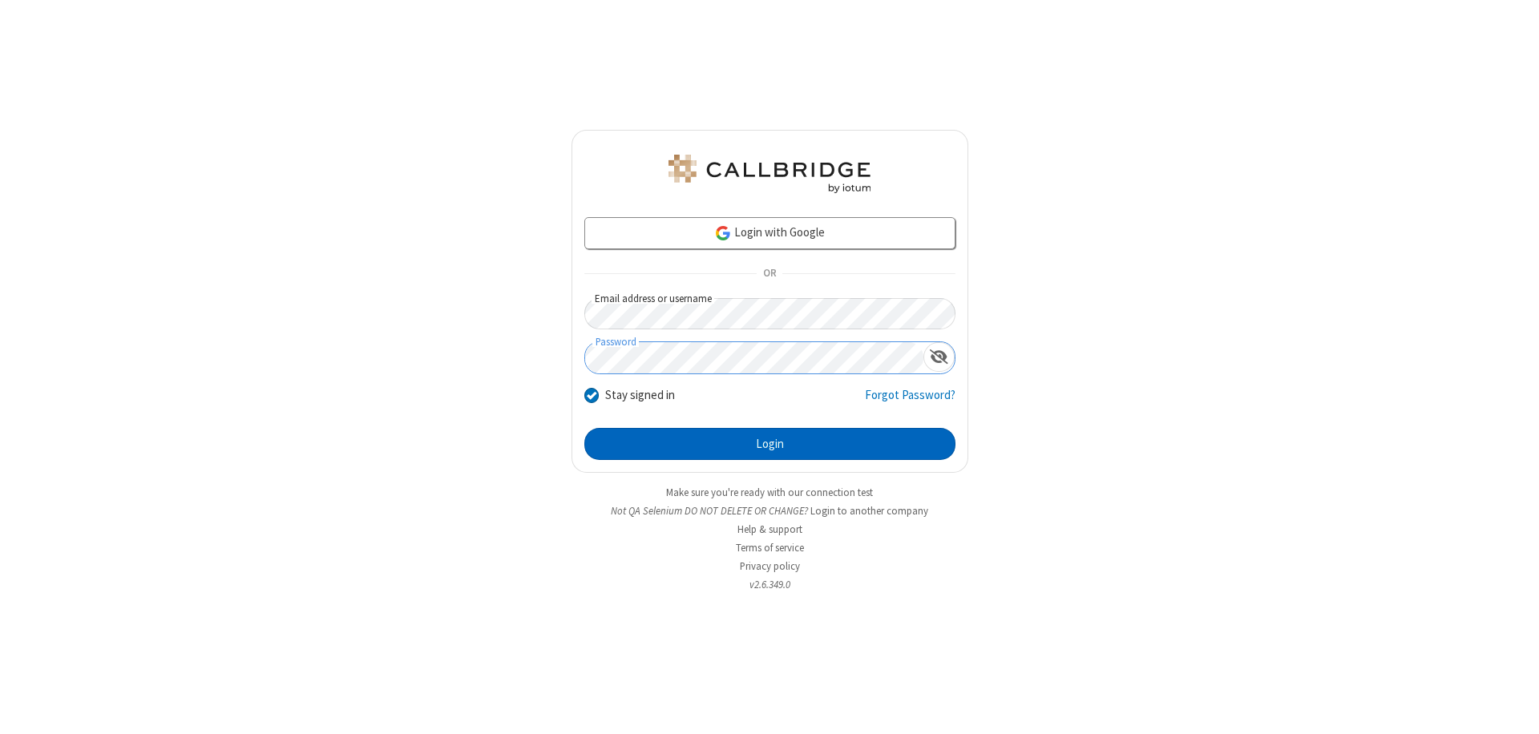
click at [770, 444] on button "Login" at bounding box center [770, 444] width 371 height 32
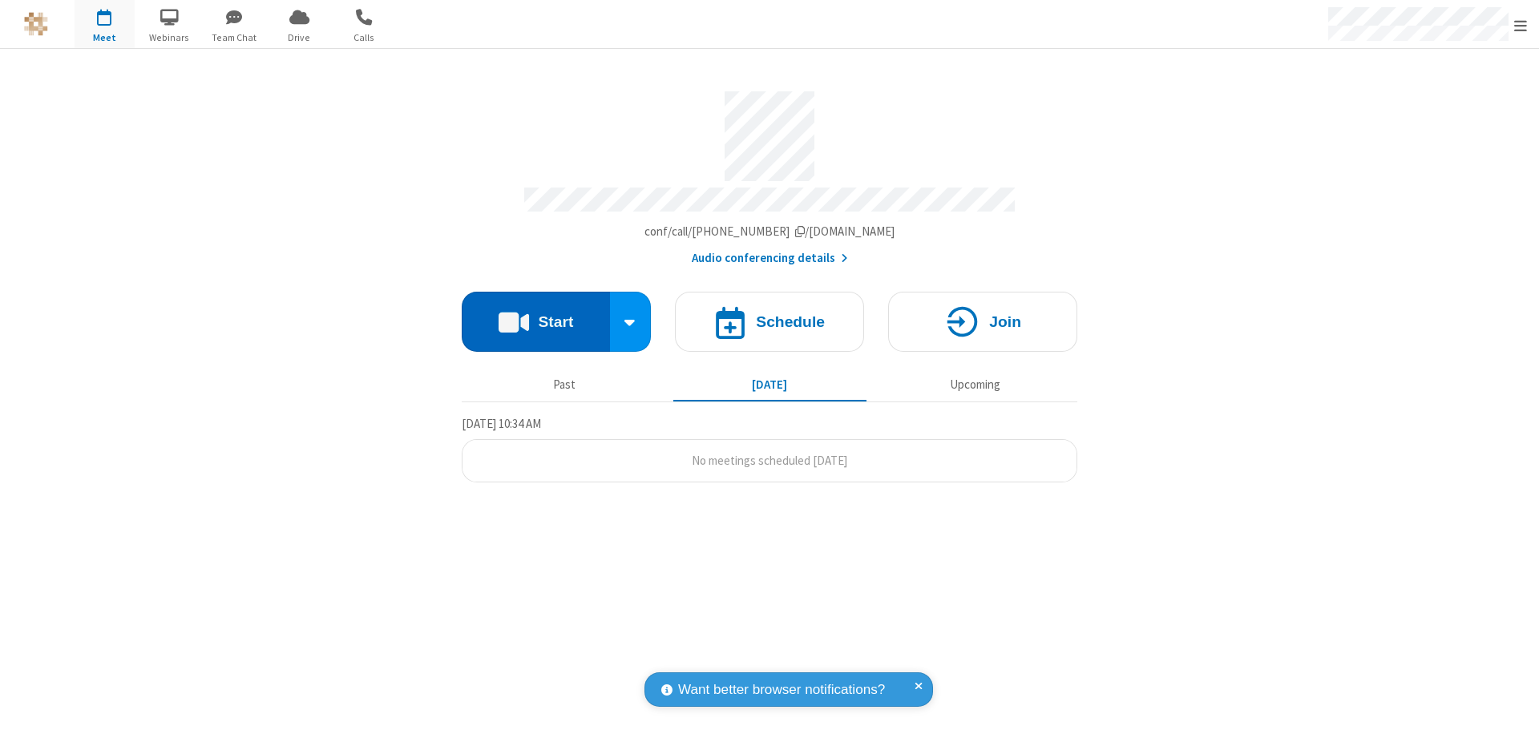
click at [536, 314] on button "Start" at bounding box center [536, 322] width 148 height 60
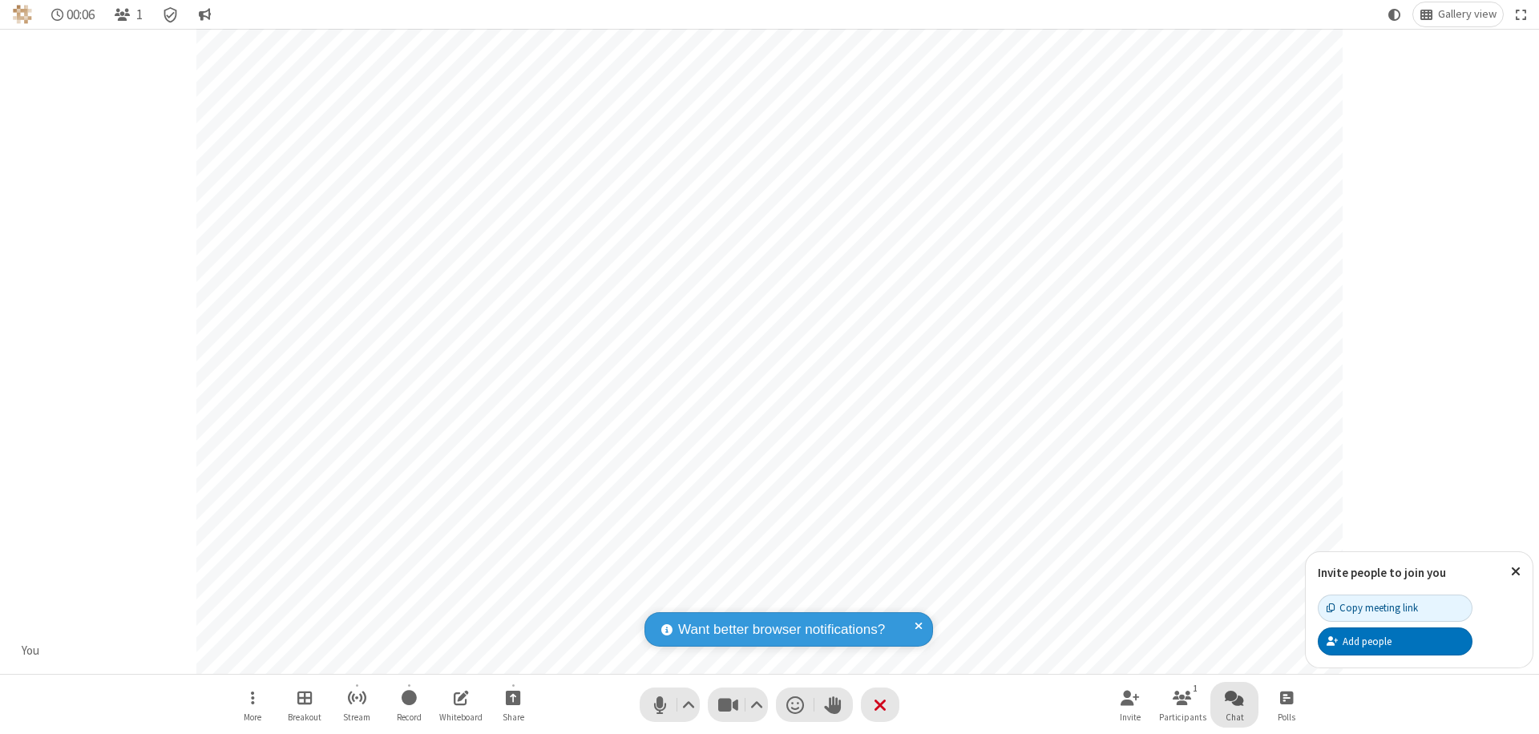
click at [1235, 698] on span "Open chat" at bounding box center [1234, 698] width 19 height 20
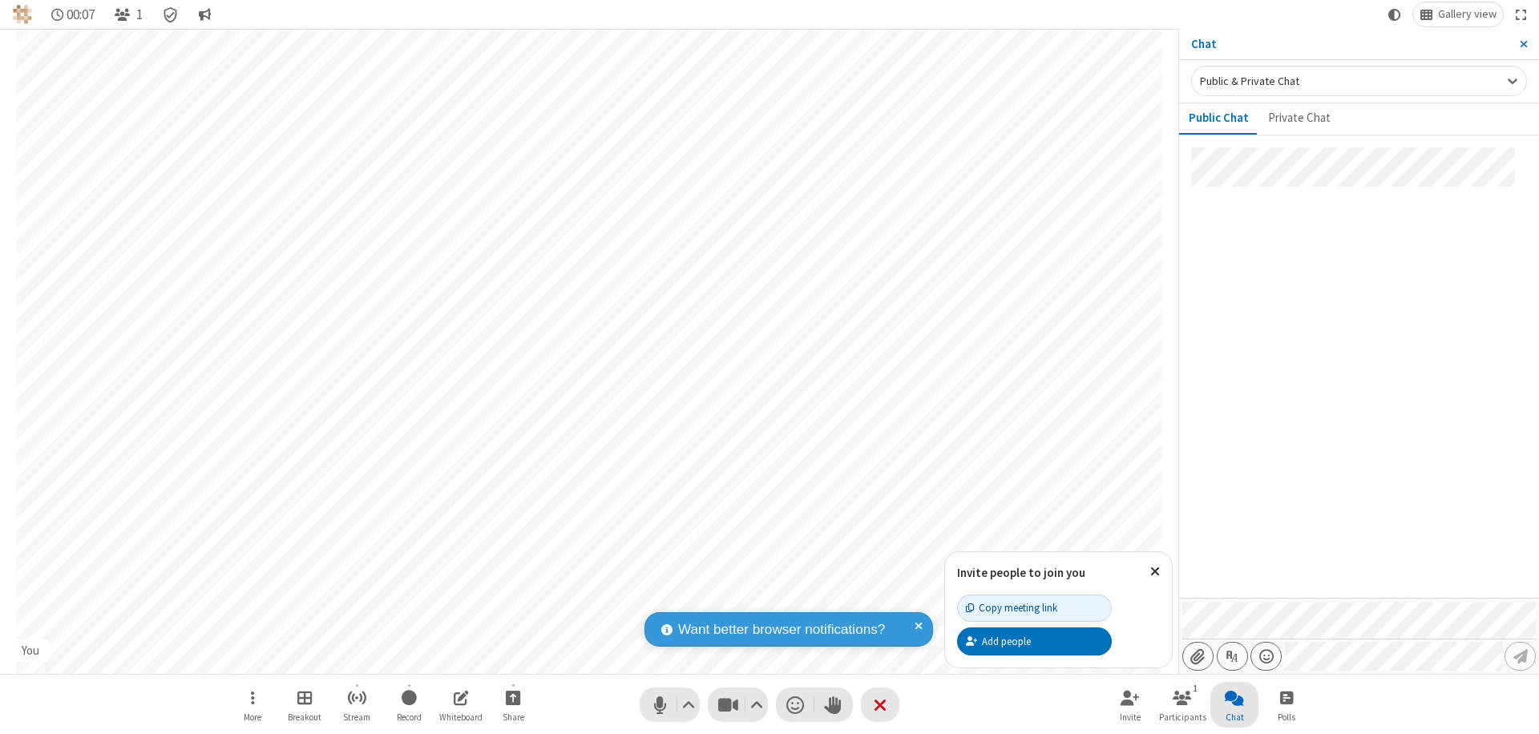
type input "C:\fakepath\doc_test.docx"
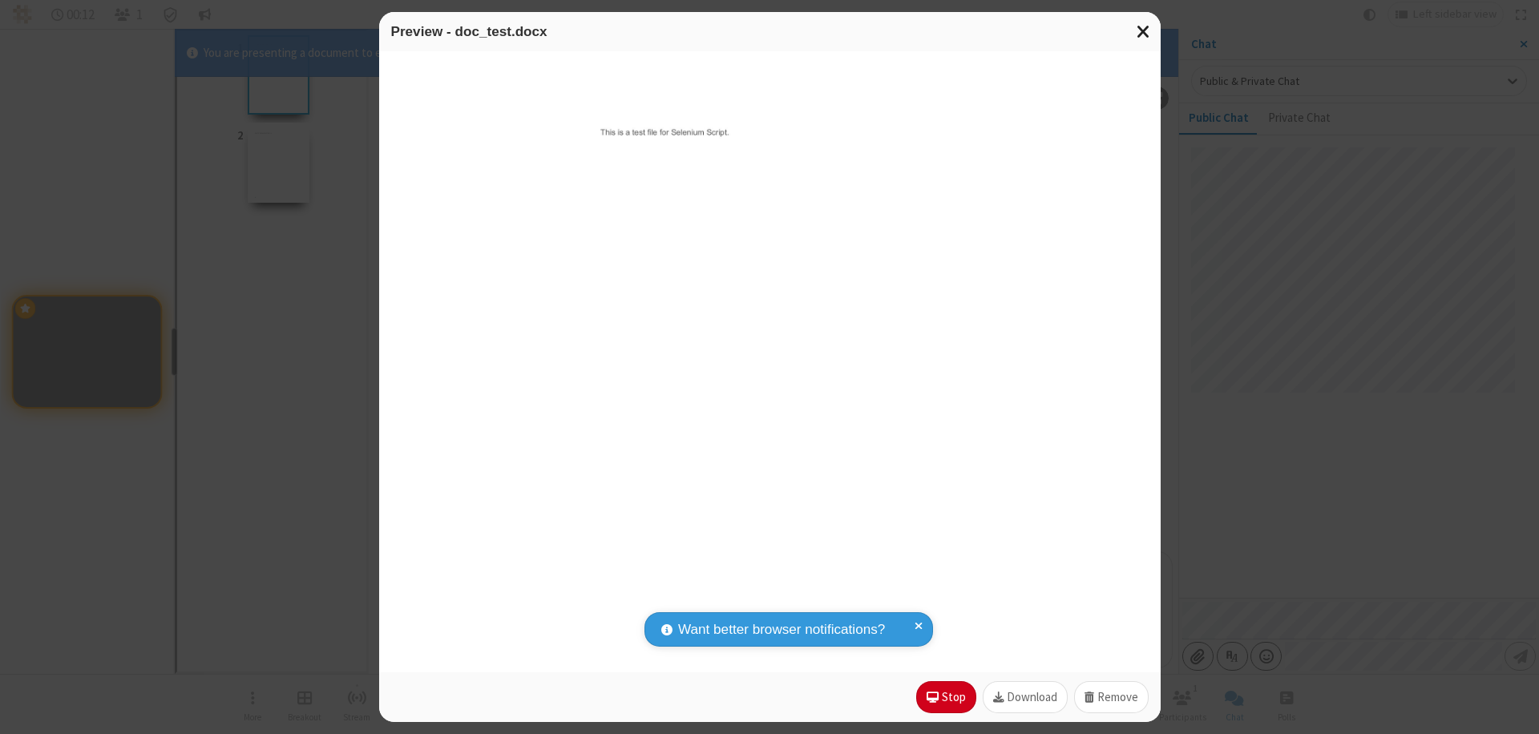
click at [1143, 31] on span "Close modal" at bounding box center [1144, 31] width 14 height 21
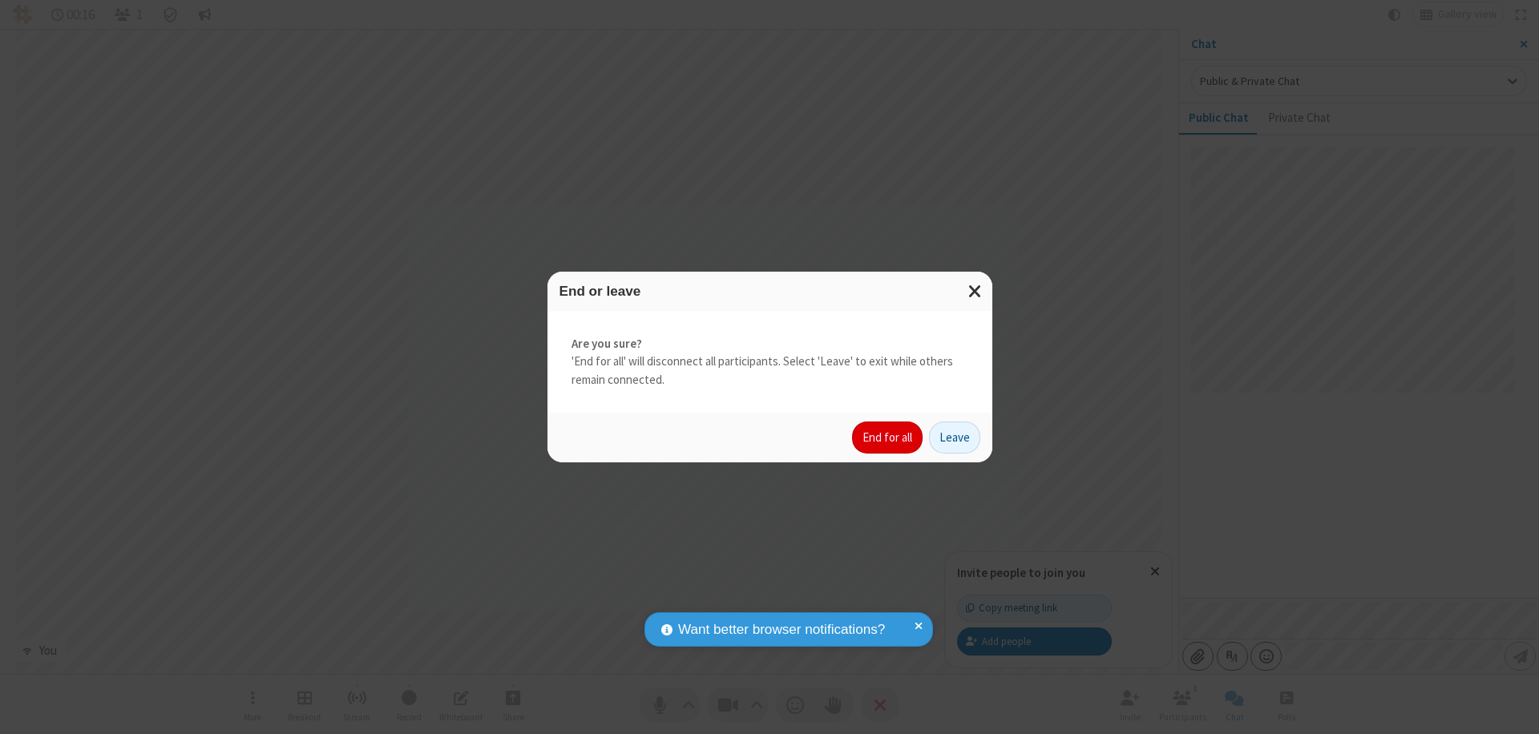
click at [888, 438] on button "End for all" at bounding box center [887, 438] width 71 height 32
